Goal: Browse casually

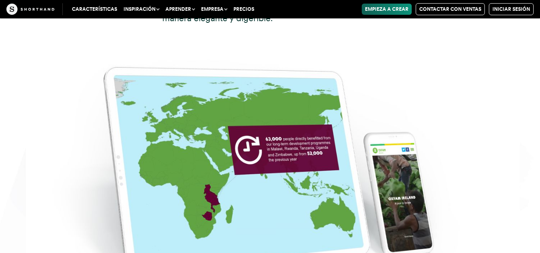
scroll to position [4360, 0]
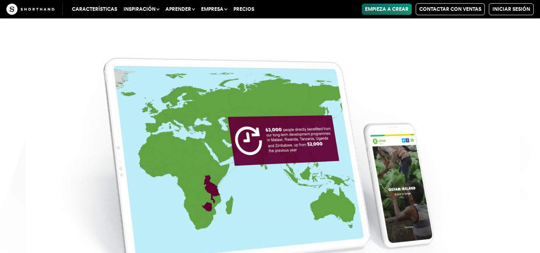
click at [260, 126] on img at bounding box center [270, 152] width 540 height 253
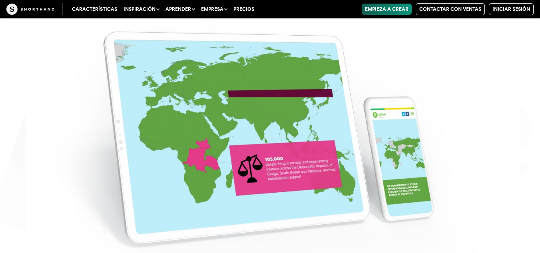
scroll to position [4480, 0]
click at [258, 139] on img at bounding box center [270, 126] width 540 height 253
click at [284, 160] on img at bounding box center [270, 126] width 540 height 253
click at [258, 120] on img at bounding box center [270, 126] width 540 height 253
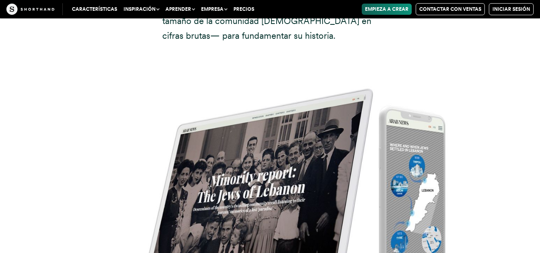
scroll to position [5160, 0]
click at [224, 152] on img at bounding box center [270, 178] width 540 height 253
click at [259, 144] on img at bounding box center [270, 178] width 540 height 253
click at [304, 155] on img at bounding box center [270, 178] width 540 height 253
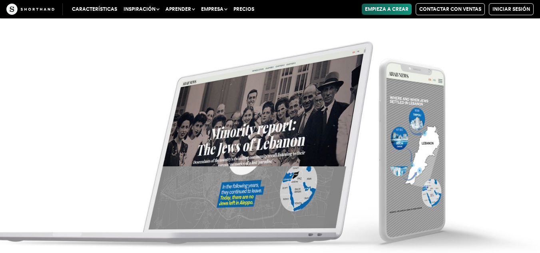
scroll to position [5360, 0]
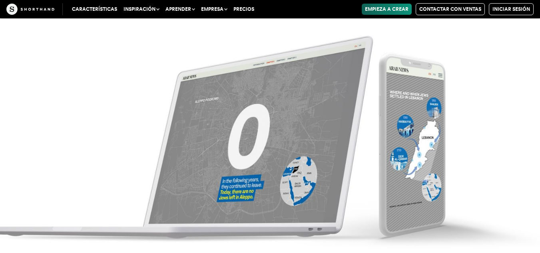
click at [316, 173] on img at bounding box center [270, 126] width 540 height 253
click at [257, 182] on img at bounding box center [270, 126] width 540 height 253
click at [289, 184] on img at bounding box center [270, 126] width 540 height 253
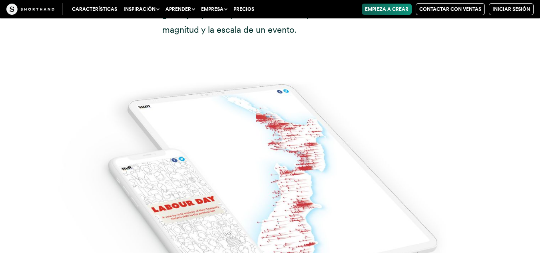
scroll to position [6080, 0]
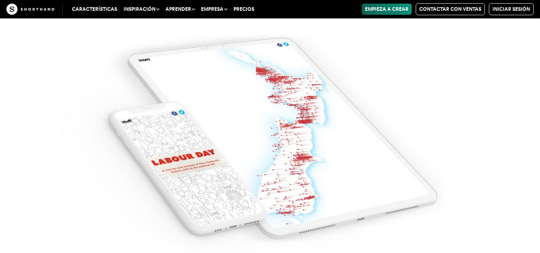
click at [189, 163] on img at bounding box center [270, 126] width 540 height 253
click at [272, 155] on img at bounding box center [270, 126] width 540 height 253
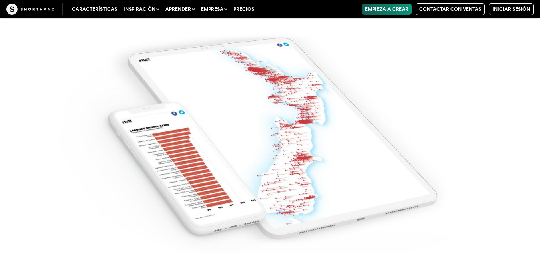
scroll to position [6280, 0]
click at [300, 91] on img at bounding box center [270, 126] width 540 height 253
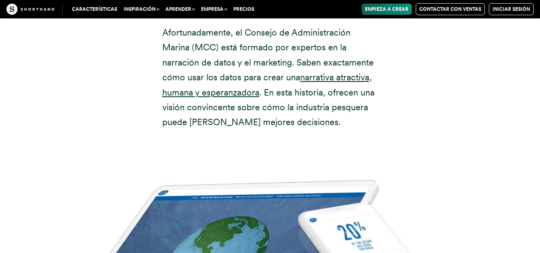
scroll to position [7359, 0]
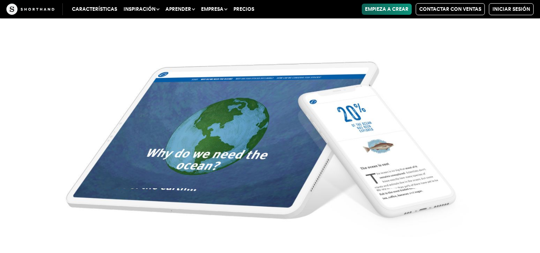
click at [281, 123] on img at bounding box center [270, 147] width 540 height 253
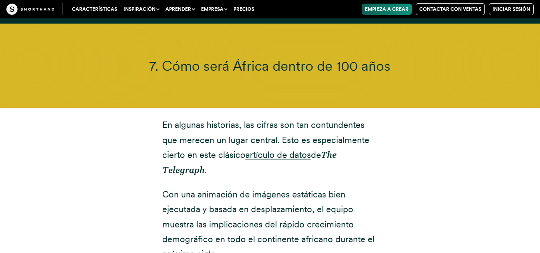
scroll to position [7959, 0]
